Goal: Task Accomplishment & Management: Use online tool/utility

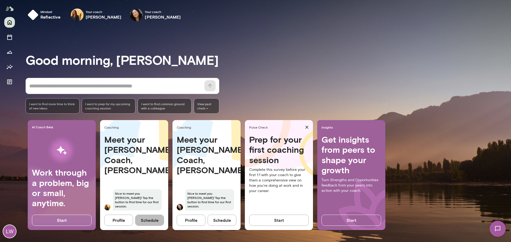
click at [151, 218] on button "Schedule" at bounding box center [149, 220] width 29 height 11
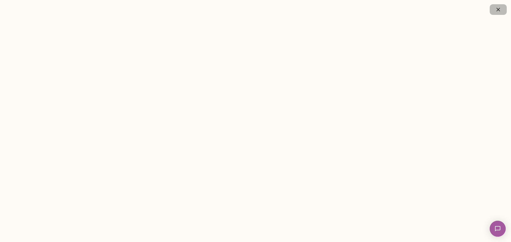
click at [497, 11] on icon "button" at bounding box center [498, 9] width 6 height 6
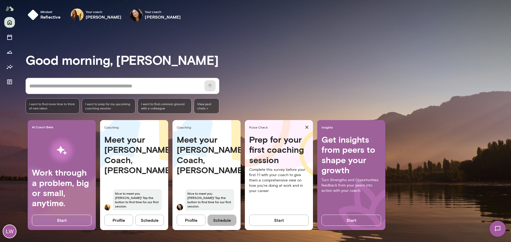
click at [221, 219] on button "Schedule" at bounding box center [222, 220] width 29 height 11
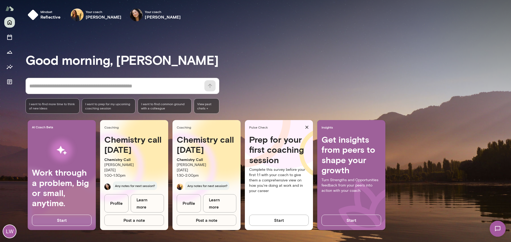
click at [138, 190] on span "Any notes for next session?" at bounding box center [135, 186] width 44 height 9
click at [293, 222] on button "Start" at bounding box center [279, 220] width 60 height 11
